Goal: Task Accomplishment & Management: Use online tool/utility

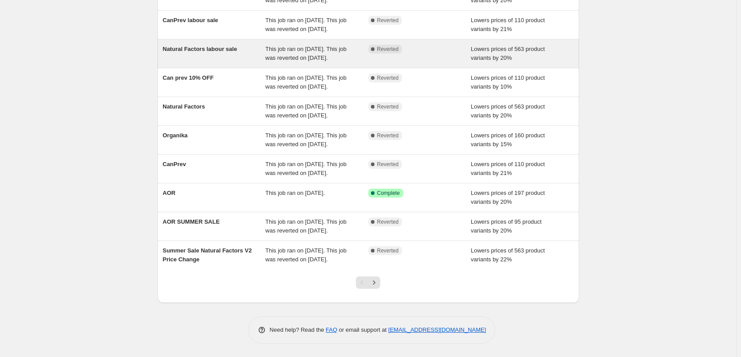
scroll to position [161, 0]
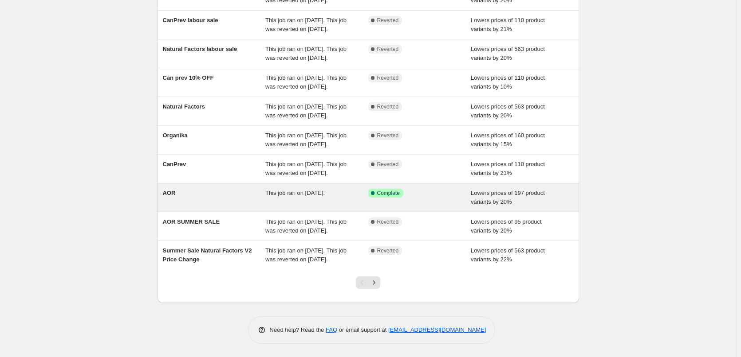
click at [448, 202] on div "Success Complete Complete" at bounding box center [419, 198] width 103 height 18
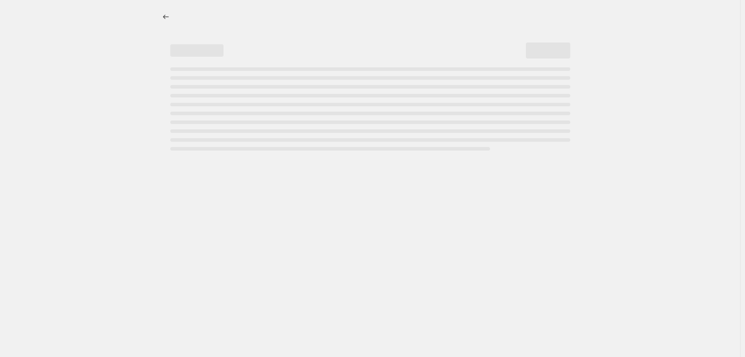
select select "percentage"
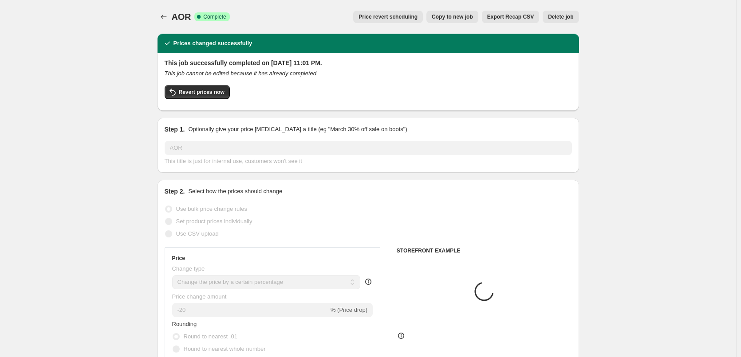
select select "vendor"
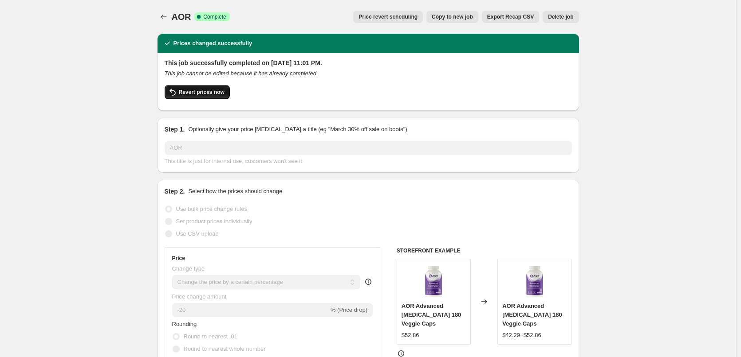
click at [198, 94] on span "Revert prices now" at bounding box center [202, 92] width 46 height 7
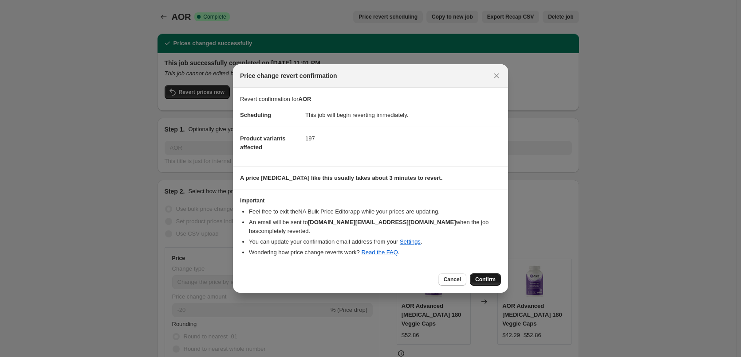
click at [485, 278] on span "Confirm" at bounding box center [485, 279] width 20 height 7
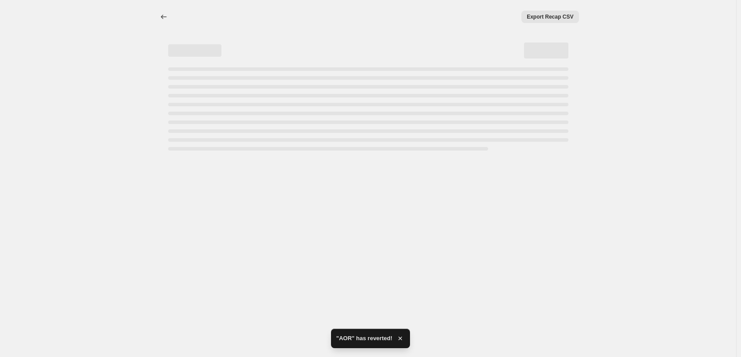
select select "percentage"
select select "vendor"
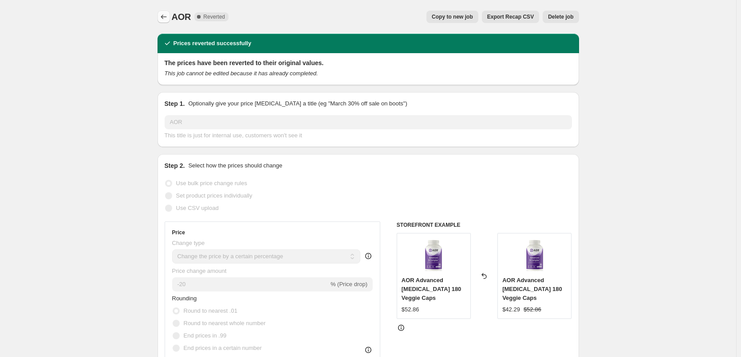
click at [168, 16] on icon "Price change jobs" at bounding box center [163, 16] width 9 height 9
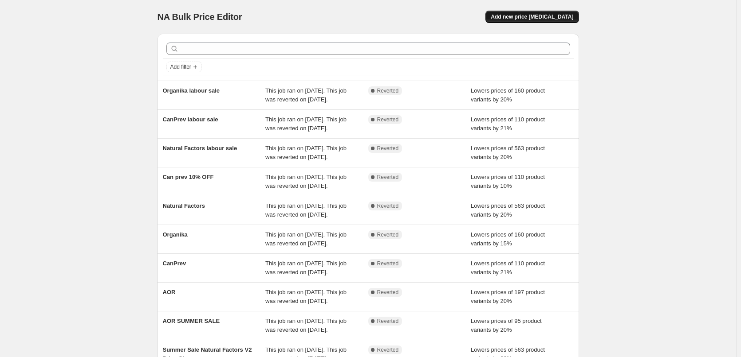
click at [538, 16] on span "Add new price [MEDICAL_DATA]" at bounding box center [531, 16] width 82 height 7
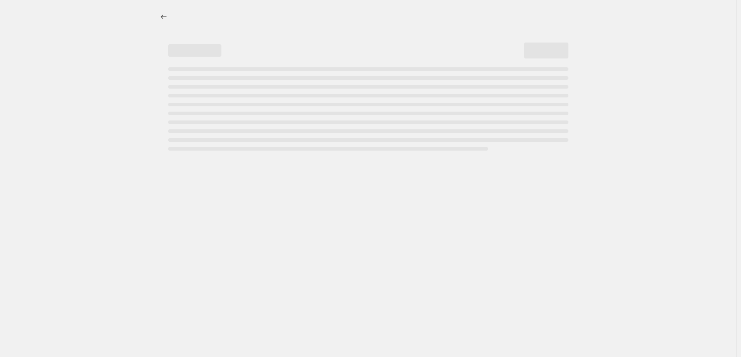
select select "percentage"
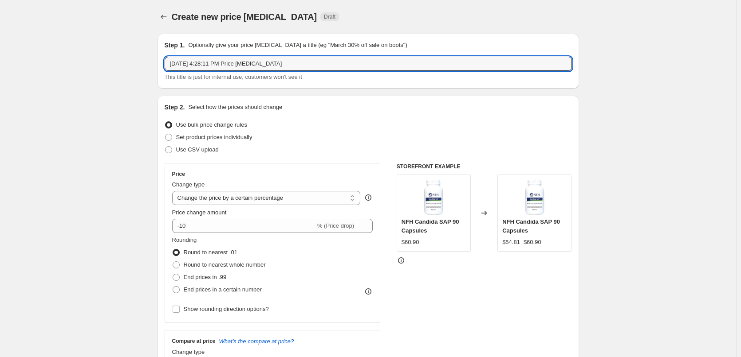
drag, startPoint x: 184, startPoint y: 66, endPoint x: 115, endPoint y: 66, distance: 68.7
type input "AOR 15% OFF"
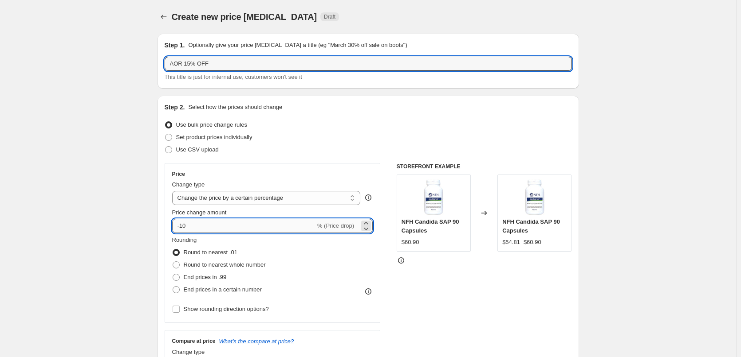
click at [263, 225] on input "-10" at bounding box center [243, 226] width 143 height 14
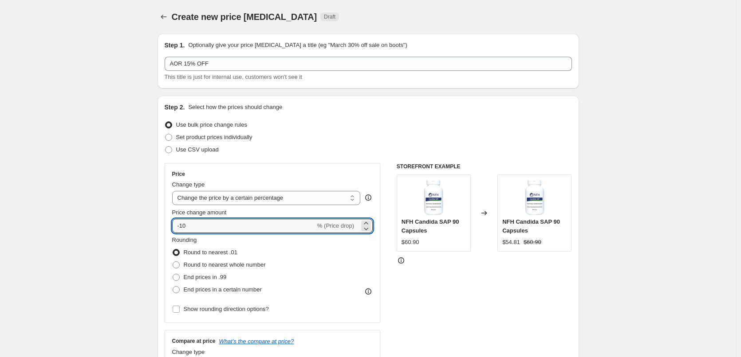
drag, startPoint x: 212, startPoint y: 225, endPoint x: 166, endPoint y: 226, distance: 45.7
click at [166, 226] on div "Step 2. Select how the prices should change Use bulk price change rules Set pro…" at bounding box center [367, 251] width 421 height 311
type input "-1"
click at [167, 22] on button "Price change jobs" at bounding box center [163, 17] width 12 height 12
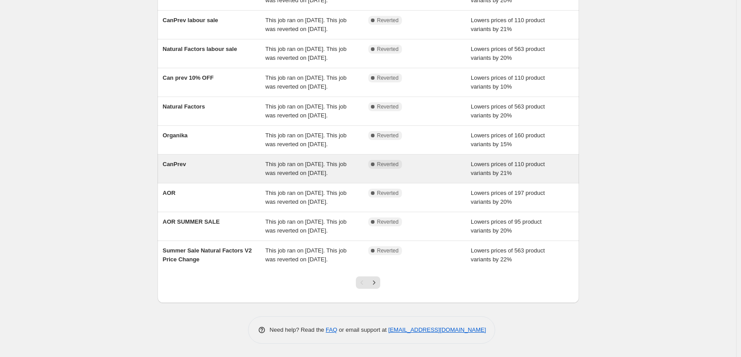
scroll to position [170, 0]
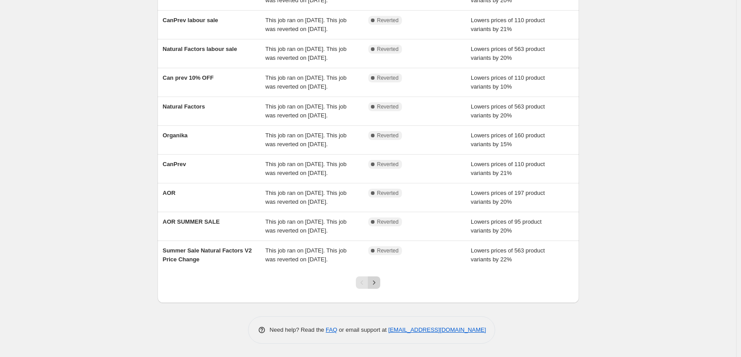
click at [378, 281] on icon "Next" at bounding box center [373, 282] width 9 height 9
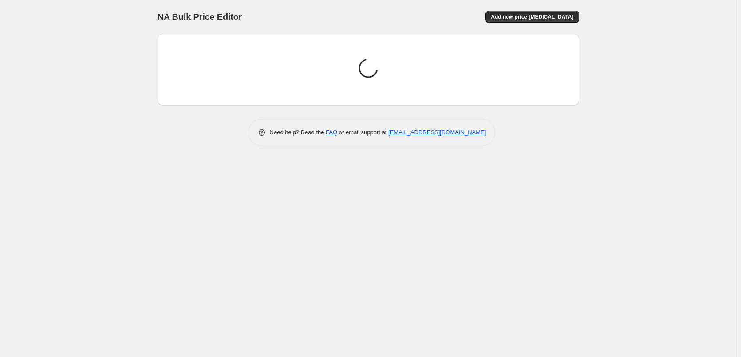
scroll to position [0, 0]
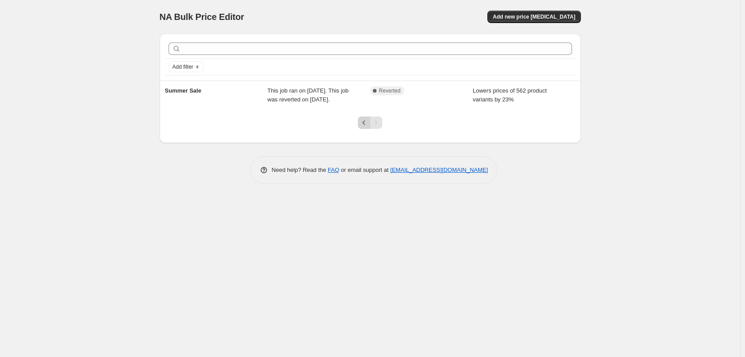
click at [360, 123] on icon "Previous" at bounding box center [364, 122] width 9 height 9
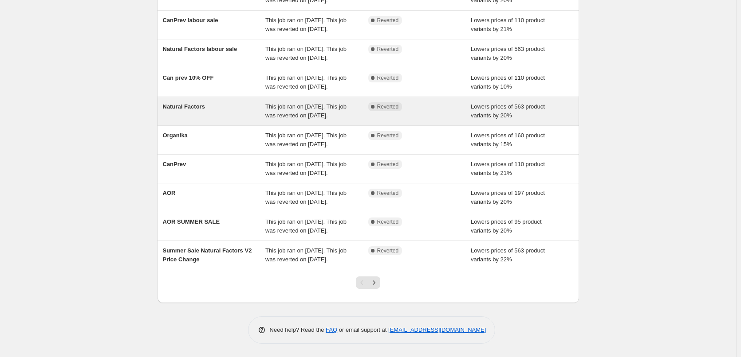
scroll to position [170, 0]
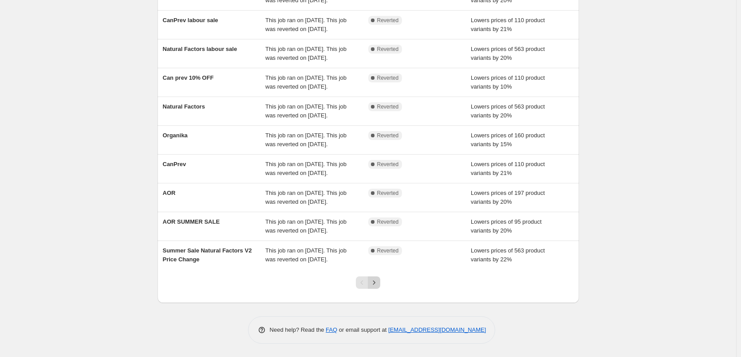
click at [380, 280] on button "Next" at bounding box center [374, 283] width 12 height 12
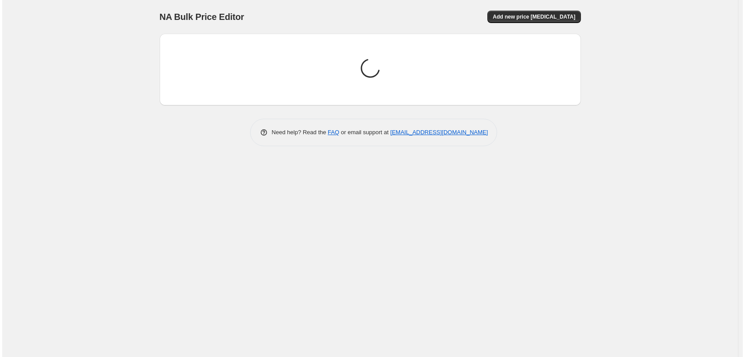
scroll to position [0, 0]
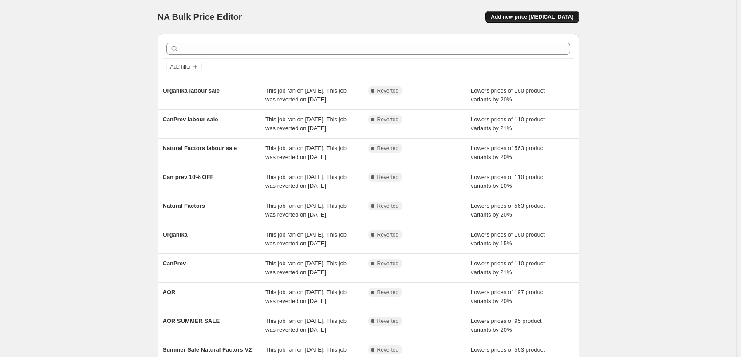
click at [538, 13] on button "Add new price [MEDICAL_DATA]" at bounding box center [531, 17] width 93 height 12
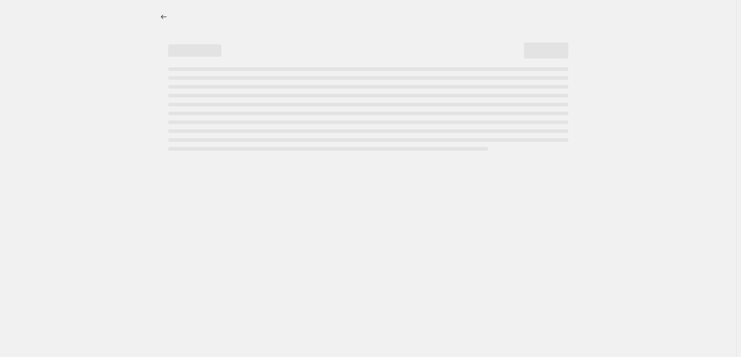
select select "percentage"
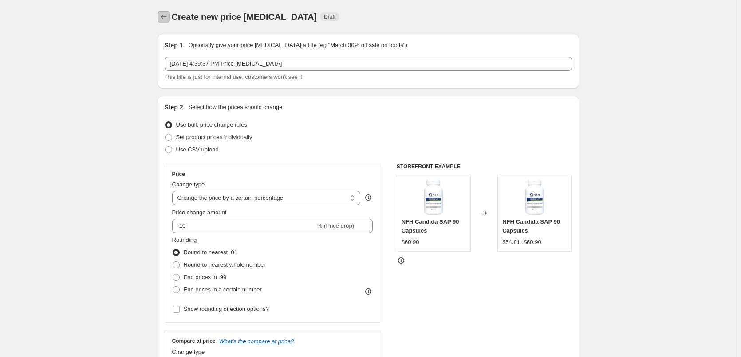
click at [170, 16] on button "Price change jobs" at bounding box center [163, 17] width 12 height 12
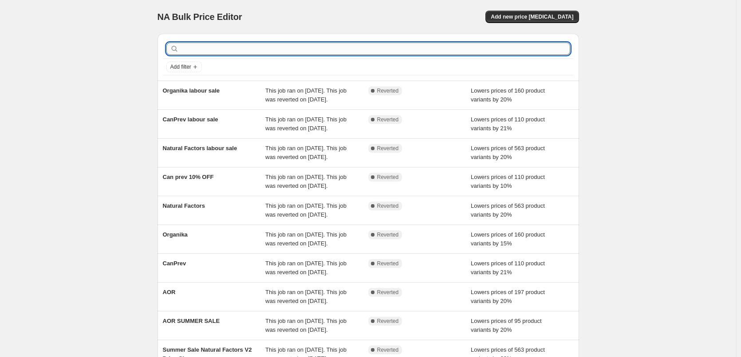
click at [264, 50] on input "text" at bounding box center [374, 49] width 389 height 12
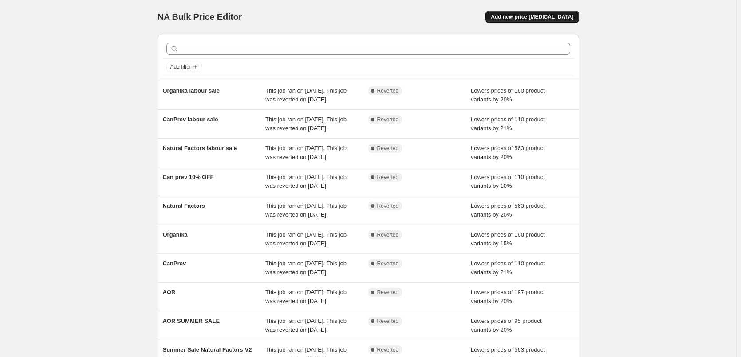
click at [539, 17] on span "Add new price [MEDICAL_DATA]" at bounding box center [531, 16] width 82 height 7
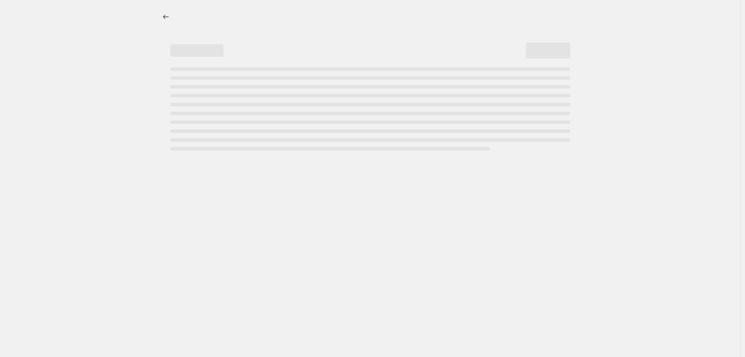
select select "percentage"
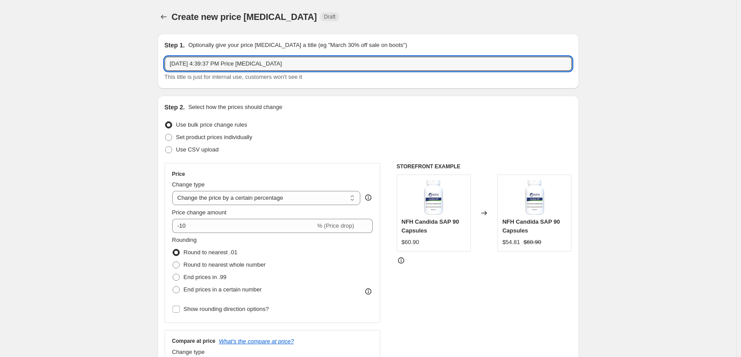
drag, startPoint x: 306, startPoint y: 61, endPoint x: 129, endPoint y: 43, distance: 178.8
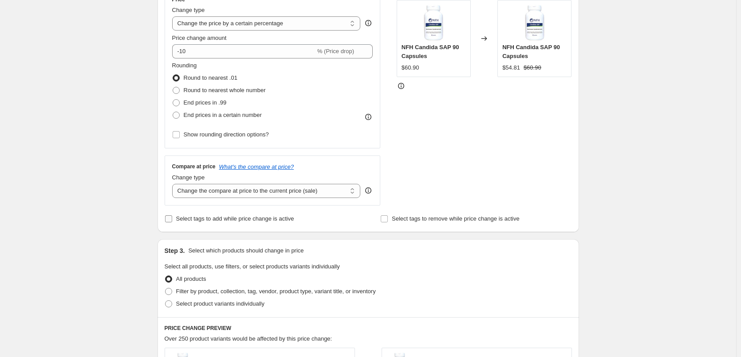
scroll to position [308, 0]
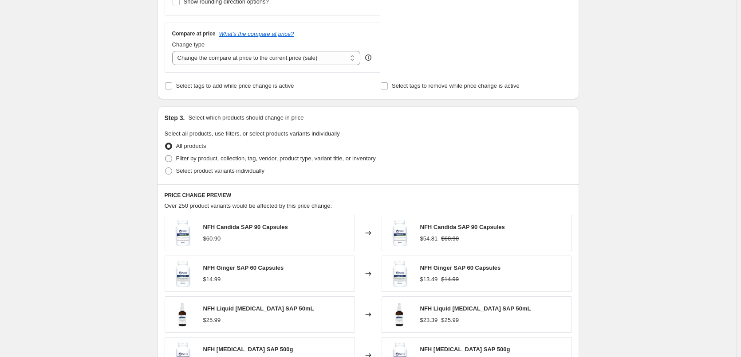
type input "NFH 10% OFF"
click at [243, 158] on span "Filter by product, collection, tag, vendor, product type, variant title, or inv…" at bounding box center [276, 158] width 200 height 7
click at [165, 156] on input "Filter by product, collection, tag, vendor, product type, variant title, or inv…" at bounding box center [165, 155] width 0 height 0
radio input "true"
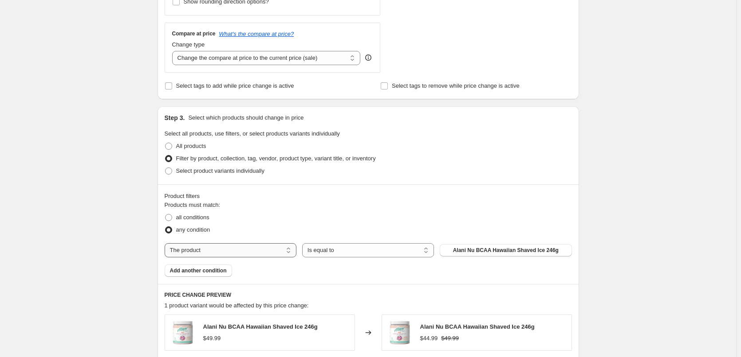
click at [256, 251] on select "The product The product's collection The product's tag The product's vendor The…" at bounding box center [231, 250] width 132 height 14
select select "tag"
click at [371, 251] on select "Is equal to Is not equal to" at bounding box center [368, 250] width 132 height 14
click at [509, 248] on span "5-HTP" at bounding box center [505, 250] width 45 height 7
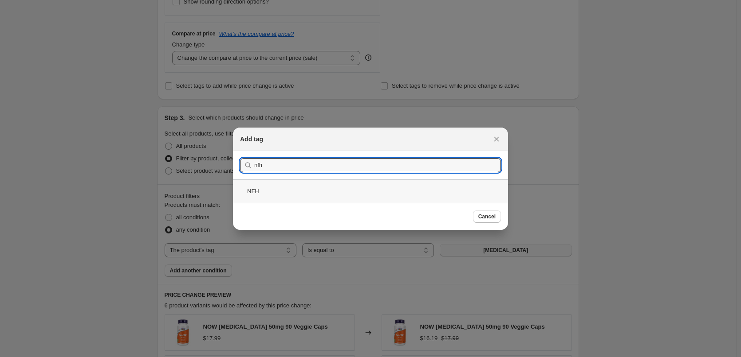
type input "nfh"
click at [288, 198] on div "NFH" at bounding box center [370, 192] width 275 height 24
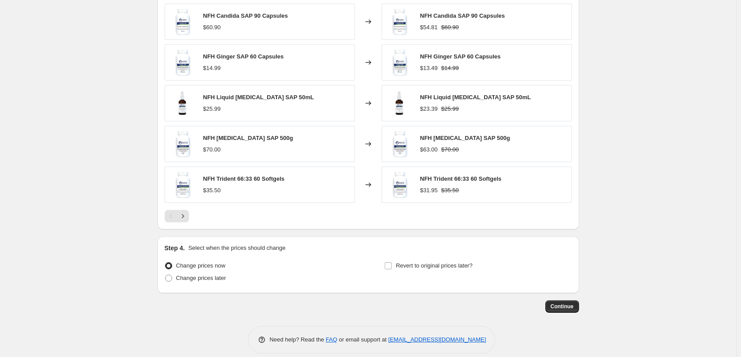
scroll to position [629, 0]
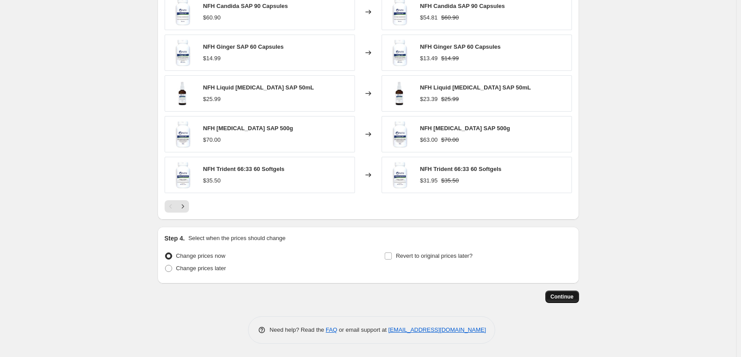
click at [573, 300] on span "Continue" at bounding box center [561, 297] width 23 height 7
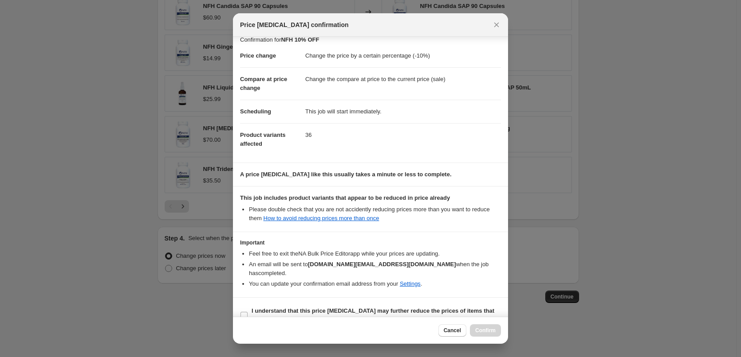
scroll to position [16, 0]
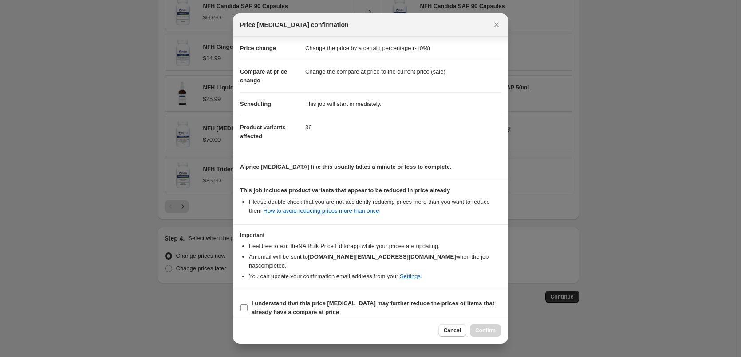
click at [368, 300] on b "I understand that this price change job may further reduce the prices of items …" at bounding box center [372, 308] width 243 height 16
click at [247, 305] on input "I understand that this price change job may further reduce the prices of items …" at bounding box center [243, 308] width 7 height 7
checkbox input "true"
click at [478, 331] on span "Confirm" at bounding box center [485, 330] width 20 height 7
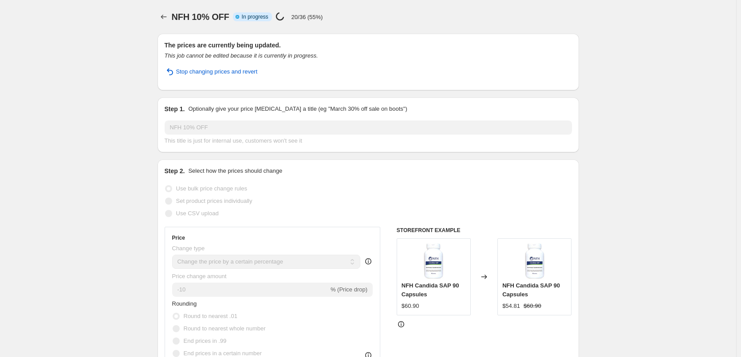
select select "percentage"
select select "tag"
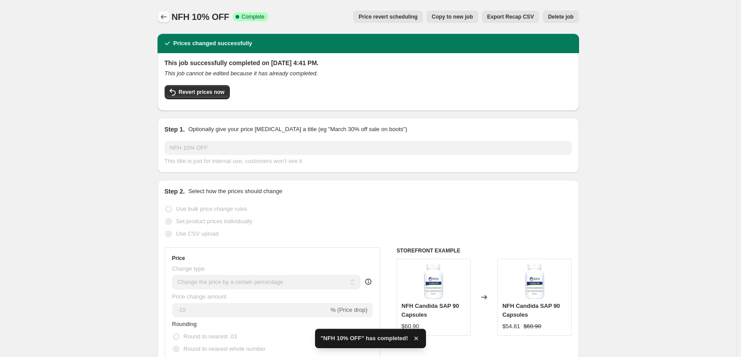
click at [168, 22] on button "Price change jobs" at bounding box center [163, 17] width 12 height 12
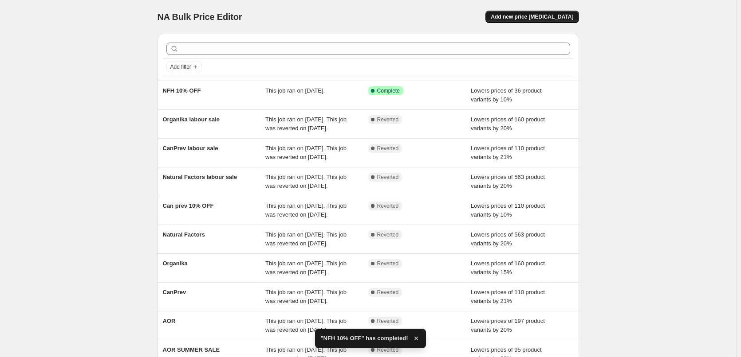
click at [528, 18] on span "Add new price [MEDICAL_DATA]" at bounding box center [531, 16] width 82 height 7
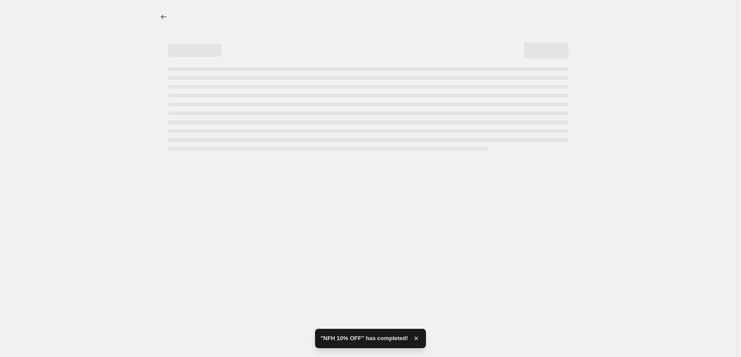
select select "percentage"
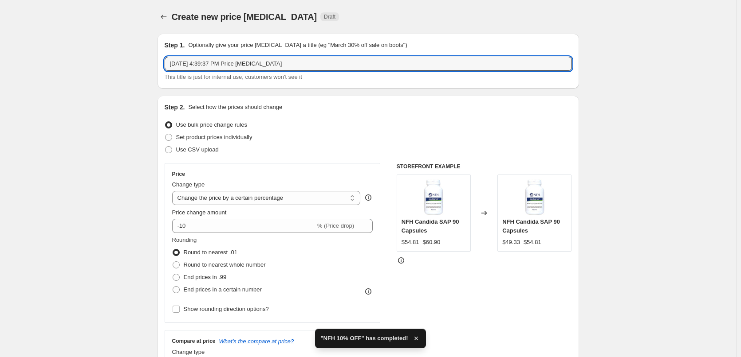
drag, startPoint x: 298, startPoint y: 69, endPoint x: 72, endPoint y: 46, distance: 227.3
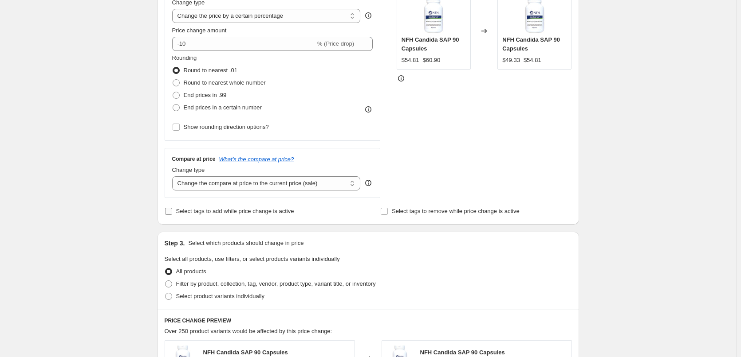
scroll to position [222, 0]
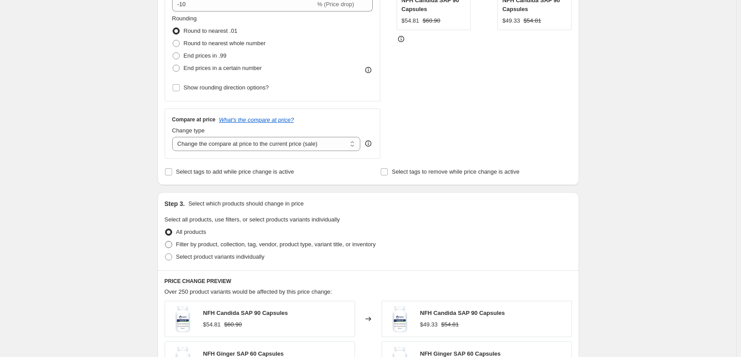
type input "AOR 10% OFFF"
click at [221, 246] on span "Filter by product, collection, tag, vendor, product type, variant title, or inv…" at bounding box center [276, 244] width 200 height 7
click at [165, 242] on input "Filter by product, collection, tag, vendor, product type, variant title, or inv…" at bounding box center [165, 241] width 0 height 0
radio input "true"
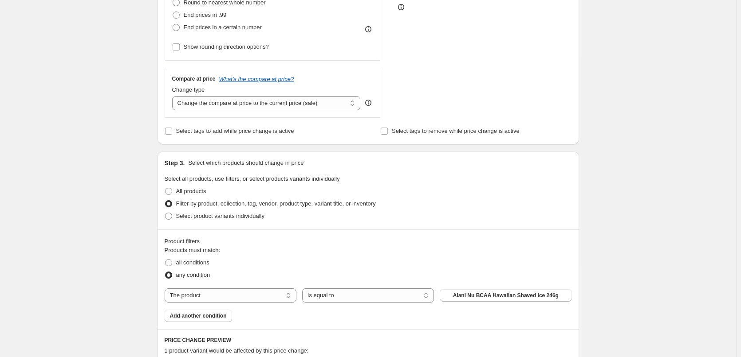
scroll to position [310, 0]
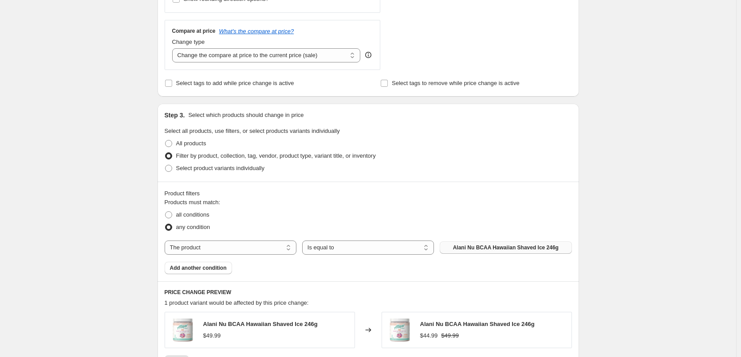
click at [514, 249] on span "Alani Nu BCAA Hawaiian Shaved Ice 246g" at bounding box center [506, 247] width 106 height 7
click at [371, 247] on select "Is equal to Is not equal to" at bounding box center [368, 248] width 132 height 14
click at [231, 250] on select "The product The product's collection The product's tag The product's vendor The…" at bounding box center [231, 248] width 132 height 14
select select "tag"
click at [485, 249] on button "5-HTP" at bounding box center [505, 248] width 132 height 12
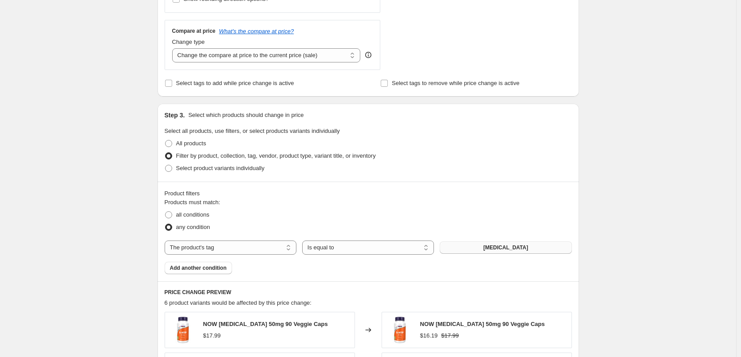
scroll to position [0, 0]
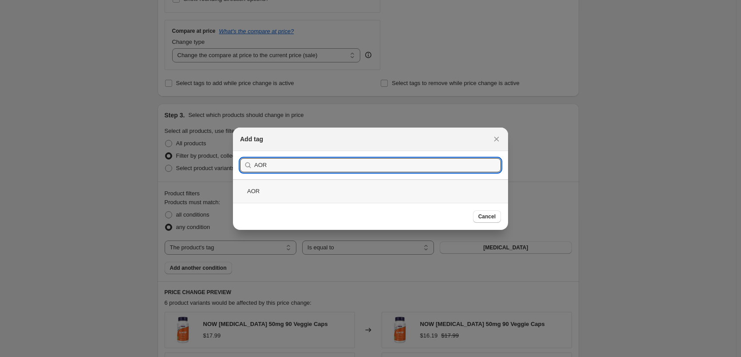
type input "AOR"
click at [273, 194] on div "AOR" at bounding box center [370, 192] width 275 height 24
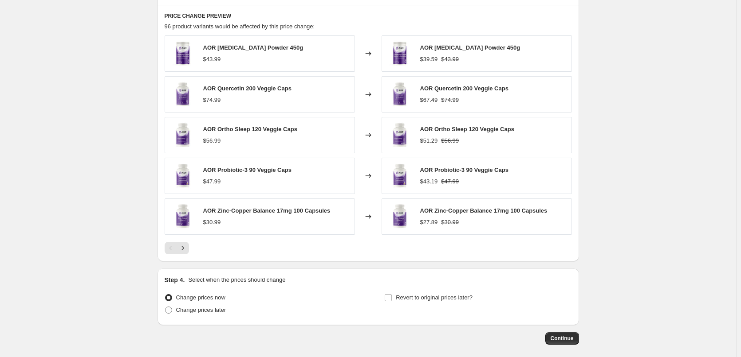
scroll to position [629, 0]
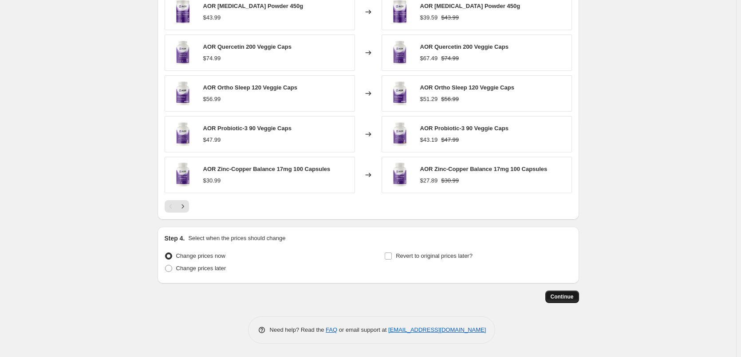
click at [572, 294] on span "Continue" at bounding box center [561, 297] width 23 height 7
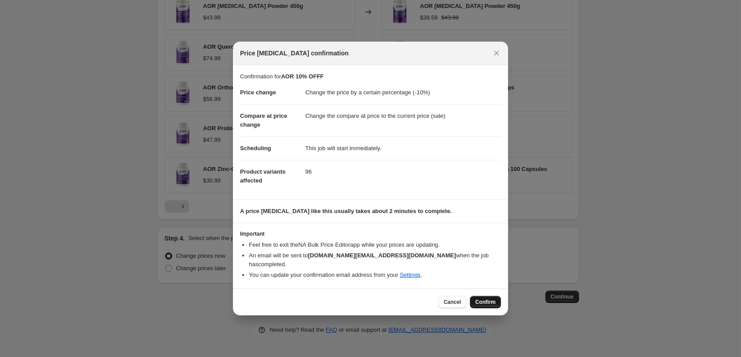
click at [479, 299] on span "Confirm" at bounding box center [485, 302] width 20 height 7
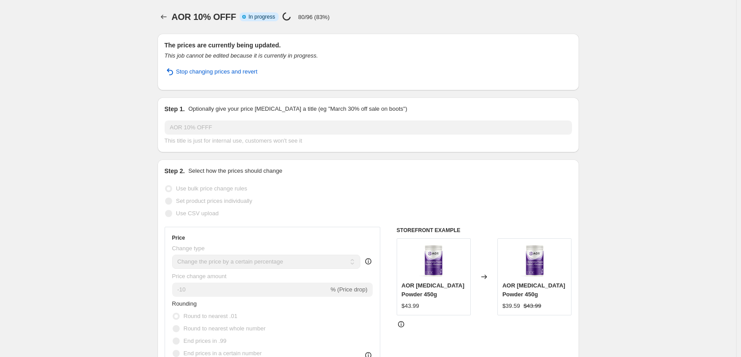
select select "percentage"
select select "tag"
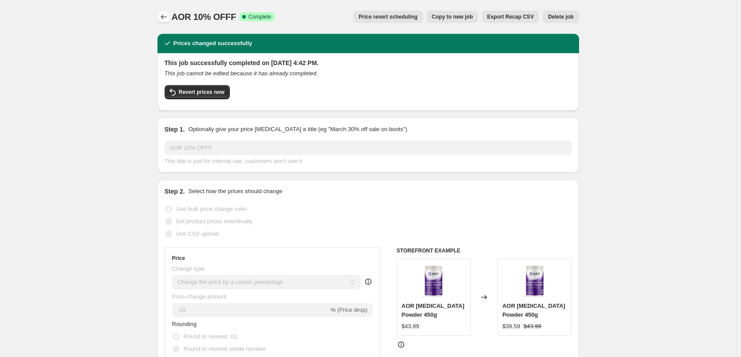
click at [168, 15] on icon "Price change jobs" at bounding box center [163, 16] width 9 height 9
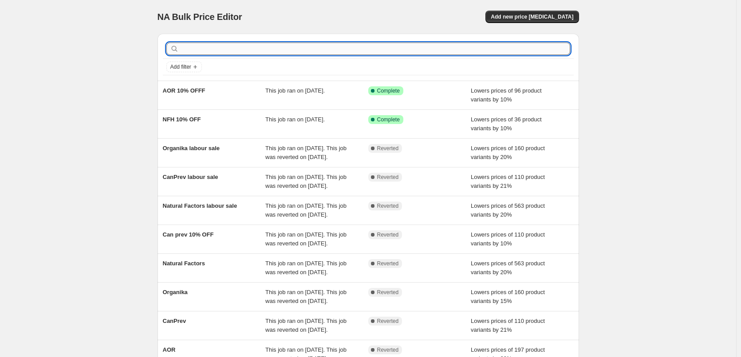
click at [231, 48] on input "text" at bounding box center [374, 49] width 389 height 12
type input "c"
type input "CanPrev 10% OFF"
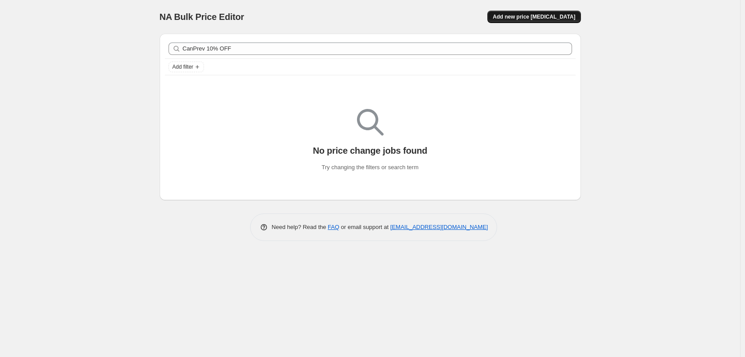
click at [551, 20] on button "Add new price [MEDICAL_DATA]" at bounding box center [533, 17] width 93 height 12
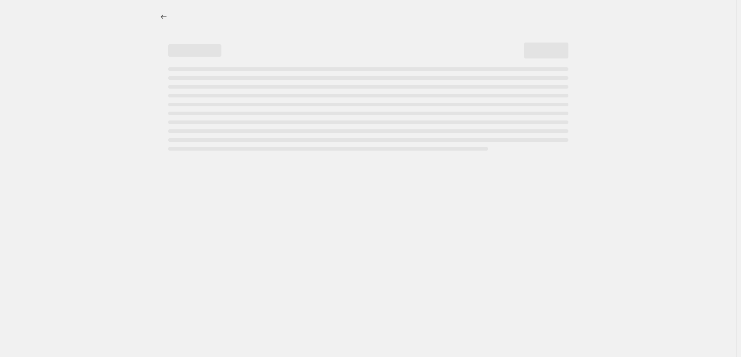
select select "percentage"
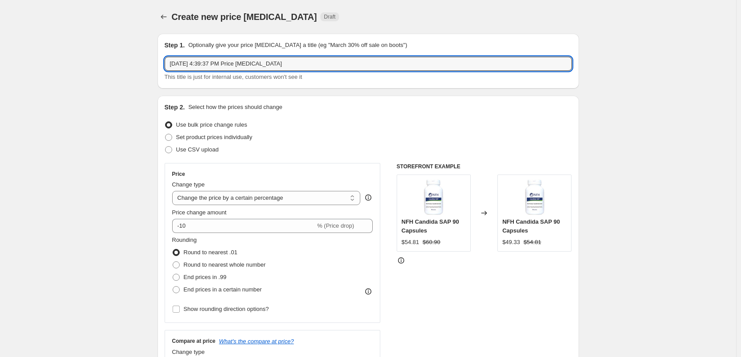
drag, startPoint x: 322, startPoint y: 63, endPoint x: 9, endPoint y: 51, distance: 312.8
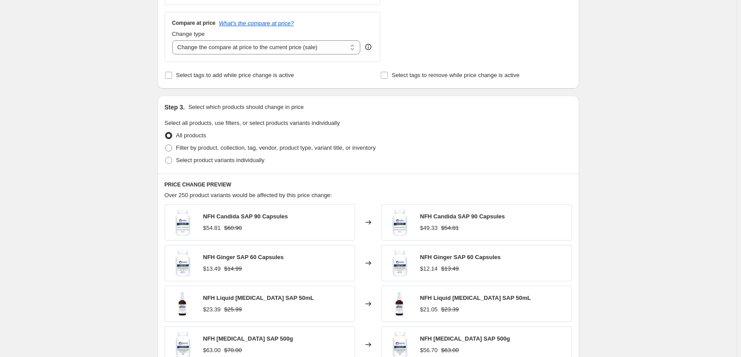
scroll to position [263, 0]
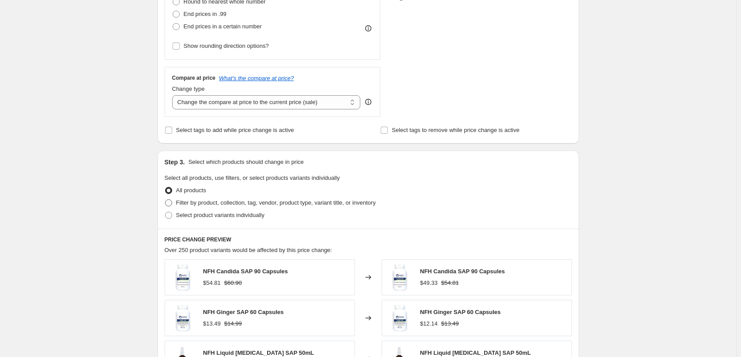
type input "CanPrev 10% OFF"
click at [243, 200] on span "Filter by product, collection, tag, vendor, product type, variant title, or inv…" at bounding box center [276, 203] width 200 height 7
click at [165, 200] on input "Filter by product, collection, tag, vendor, product type, variant title, or inv…" at bounding box center [165, 200] width 0 height 0
radio input "true"
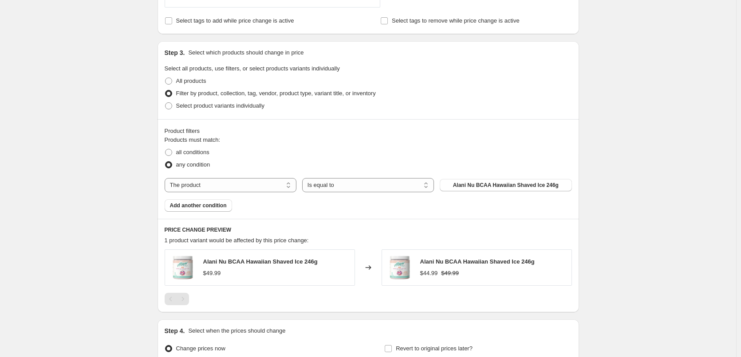
scroll to position [396, 0]
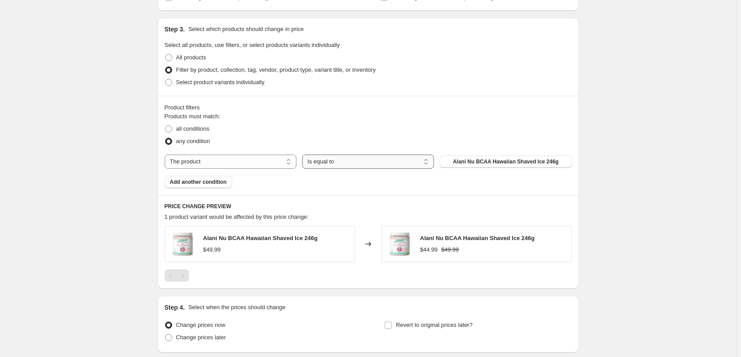
click at [352, 165] on select "Is equal to Is not equal to" at bounding box center [368, 162] width 132 height 14
click at [231, 165] on select "The product The product's collection The product's tag The product's vendor The…" at bounding box center [231, 162] width 132 height 14
select select "tag"
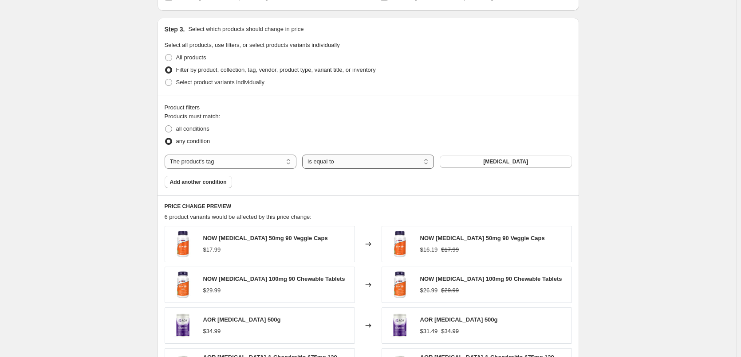
click at [346, 163] on select "Is equal to Is not equal to" at bounding box center [368, 162] width 132 height 14
drag, startPoint x: 673, startPoint y: 162, endPoint x: 643, endPoint y: 163, distance: 30.6
click at [670, 163] on div "Create new price change job. This page is ready Create new price change job Dra…" at bounding box center [368, 98] width 736 height 989
click at [520, 161] on button "5-HTP" at bounding box center [505, 162] width 132 height 12
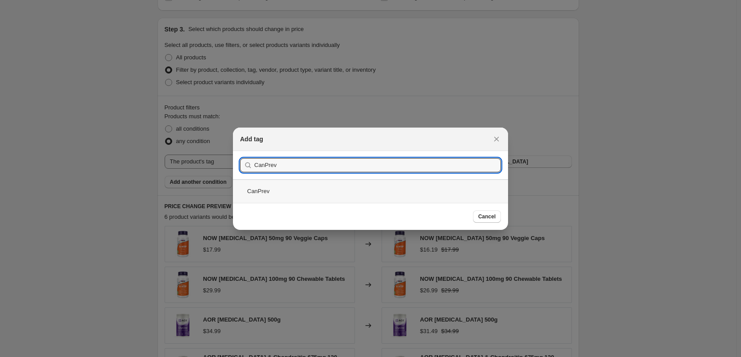
type input "CanPrev"
click at [290, 189] on div "CanPrev" at bounding box center [370, 192] width 275 height 24
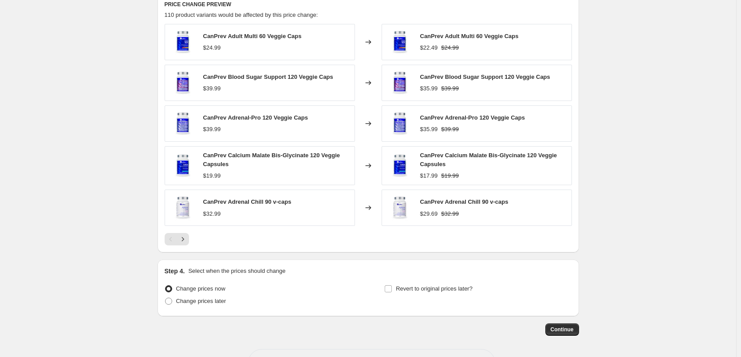
scroll to position [632, 0]
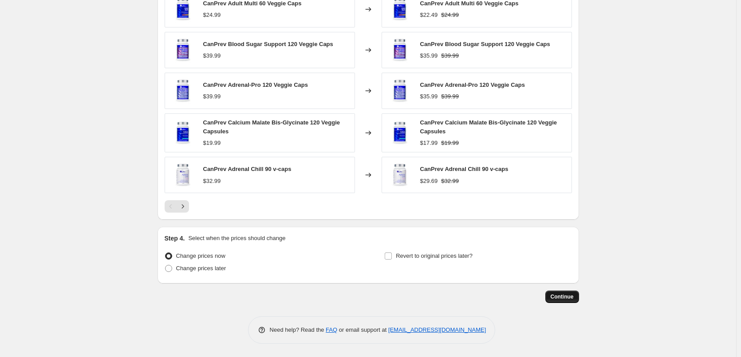
click at [578, 298] on button "Continue" at bounding box center [562, 297] width 34 height 12
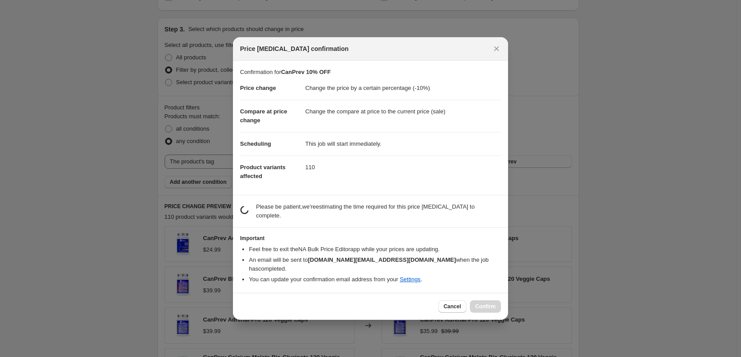
scroll to position [0, 0]
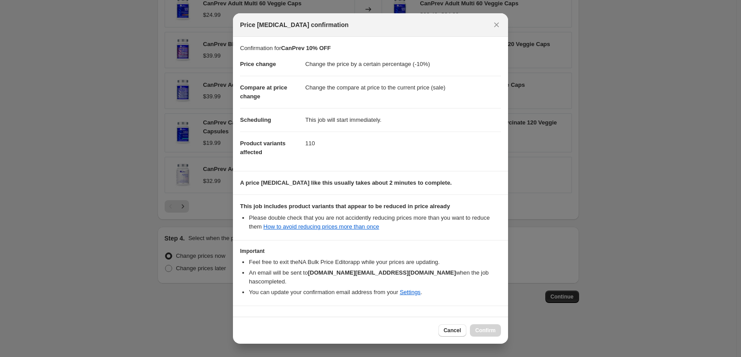
click at [355, 315] on span "I understand that this price change job may further reduce the prices of items …" at bounding box center [375, 324] width 249 height 18
click at [247, 321] on input "I understand that this price change job may further reduce the prices of items …" at bounding box center [243, 324] width 7 height 7
checkbox input "true"
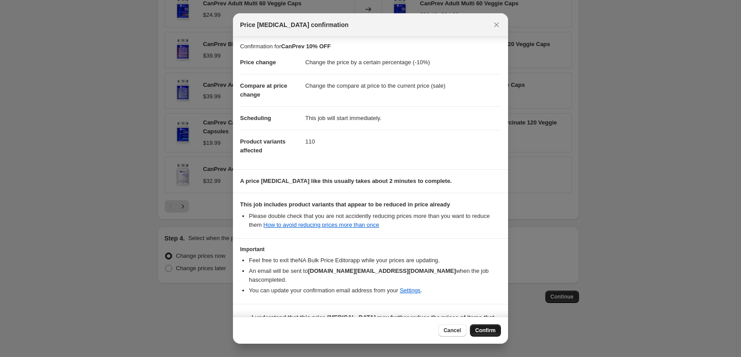
click at [480, 331] on span "Confirm" at bounding box center [485, 330] width 20 height 7
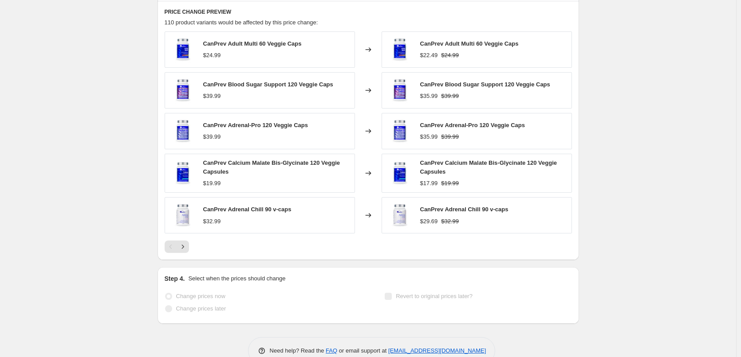
scroll to position [655, 0]
select select "percentage"
select select "tag"
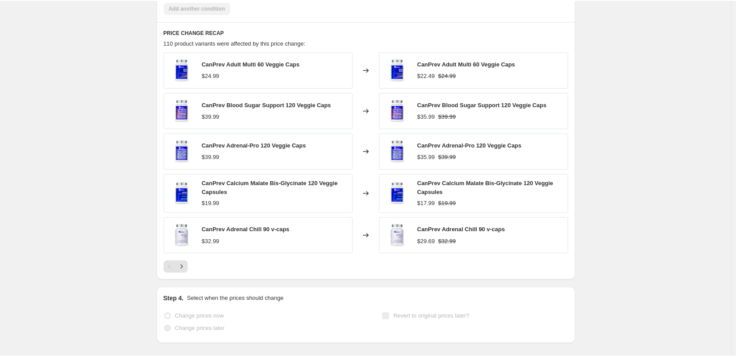
scroll to position [0, 0]
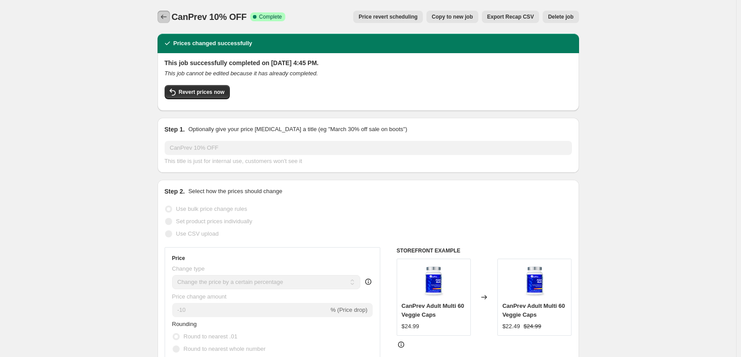
click at [167, 16] on icon "Price change jobs" at bounding box center [163, 16] width 9 height 9
